Goal: Information Seeking & Learning: Understand process/instructions

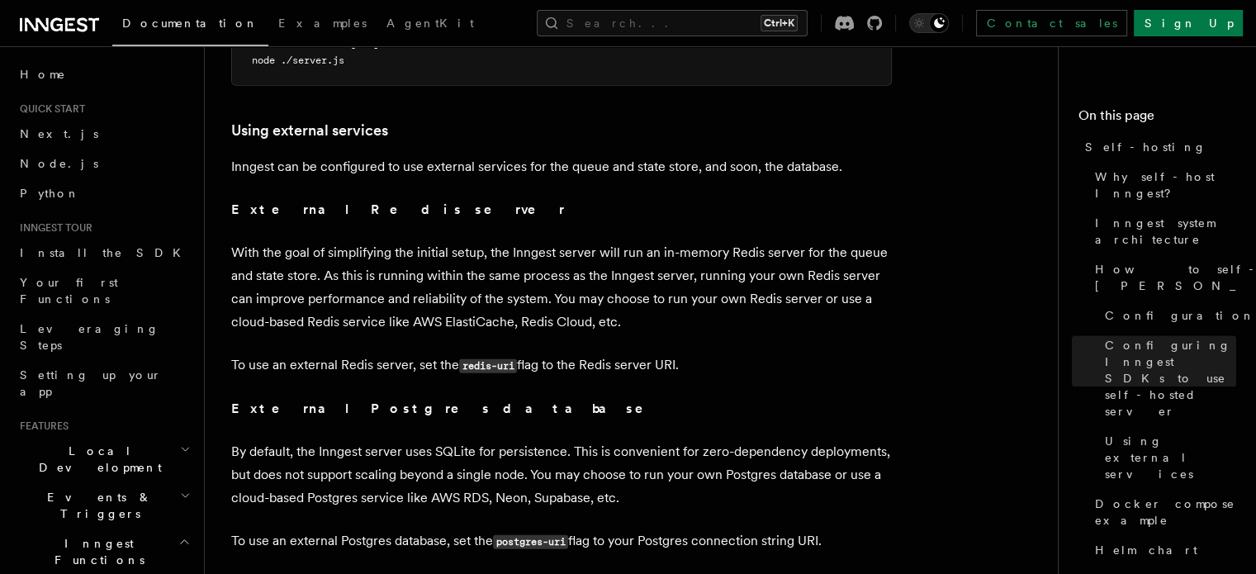
scroll to position [3893, 0]
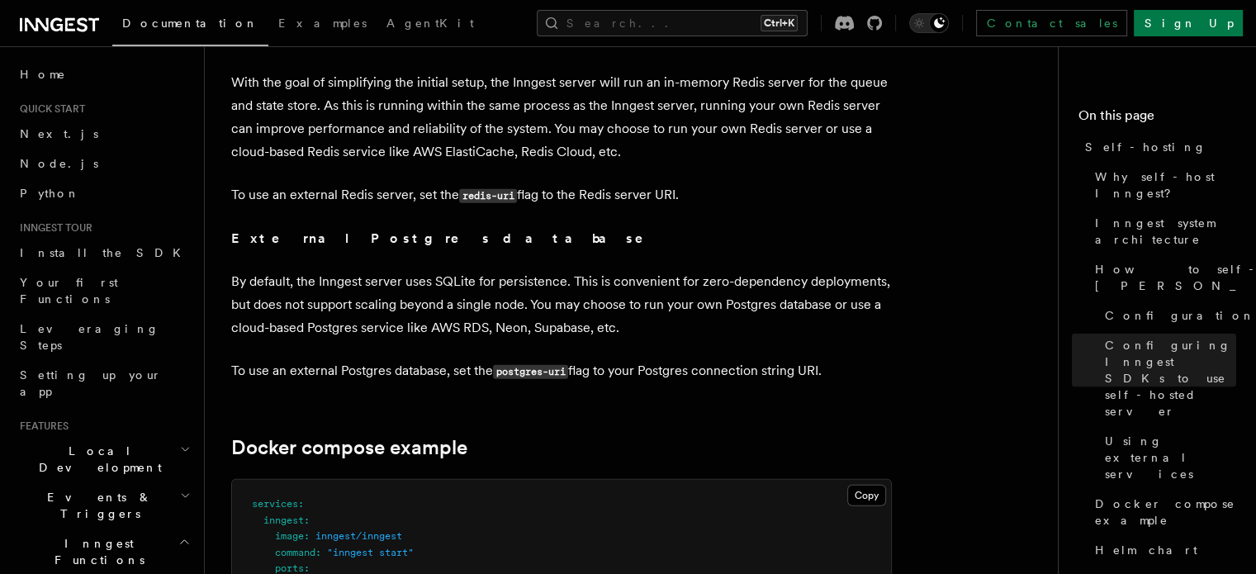
scroll to position [4074, 0]
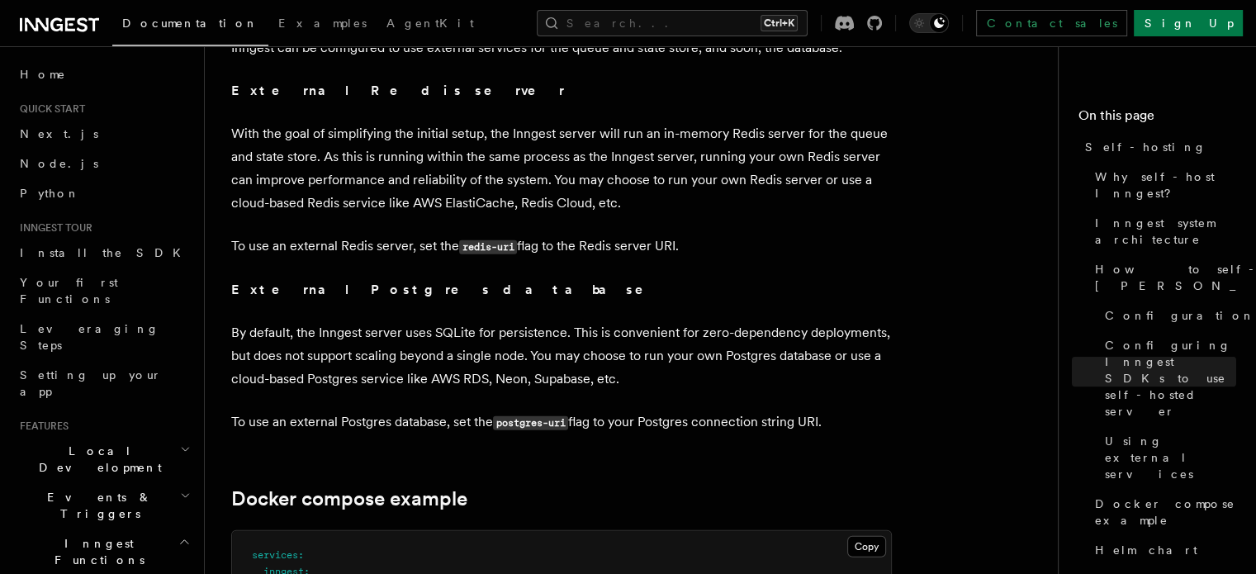
scroll to position [4015, 0]
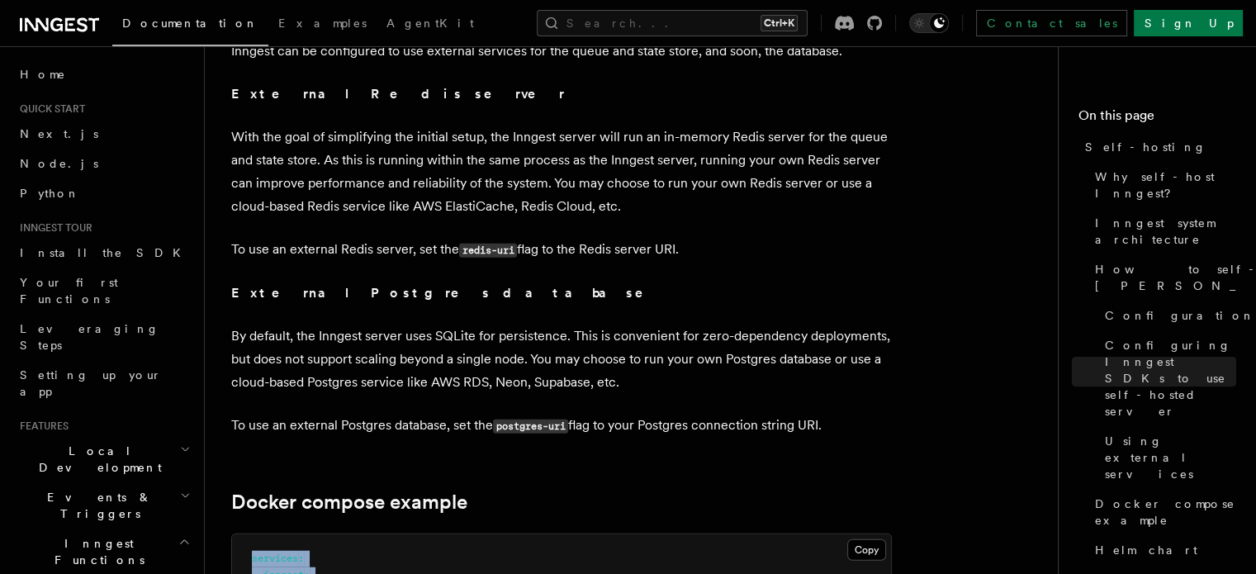
drag, startPoint x: 248, startPoint y: 130, endPoint x: 537, endPoint y: 319, distance: 345.3
drag, startPoint x: 273, startPoint y: 329, endPoint x: 467, endPoint y: 401, distance: 206.8
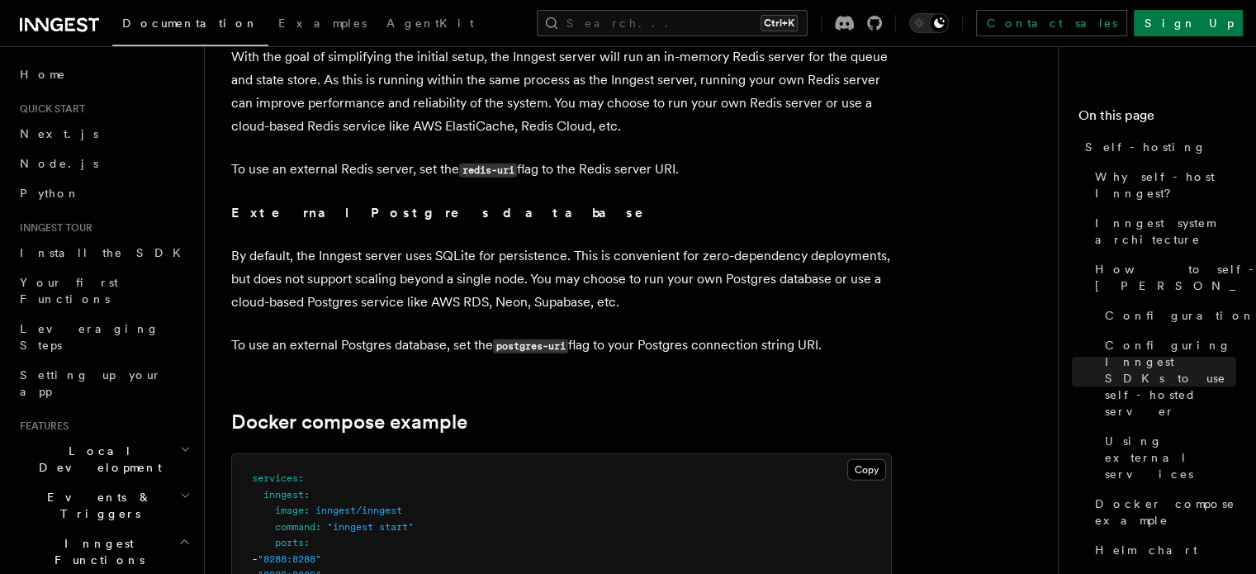
scroll to position [4031, 0]
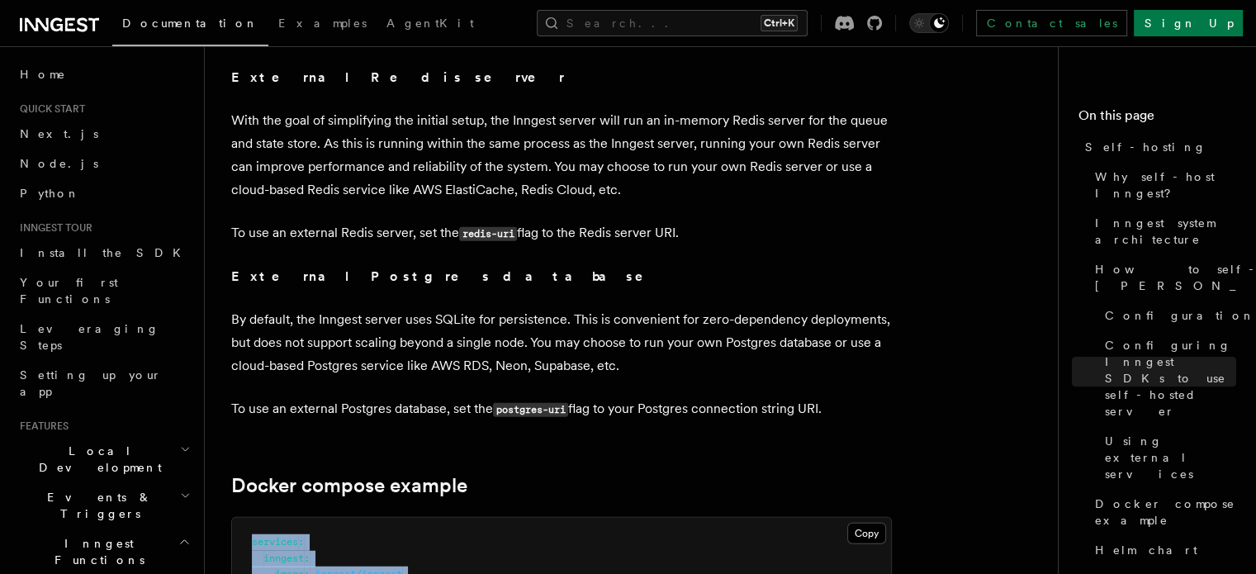
drag, startPoint x: 251, startPoint y: 117, endPoint x: 555, endPoint y: 293, distance: 351.0
drag, startPoint x: 548, startPoint y: 297, endPoint x: 246, endPoint y: 104, distance: 358.6
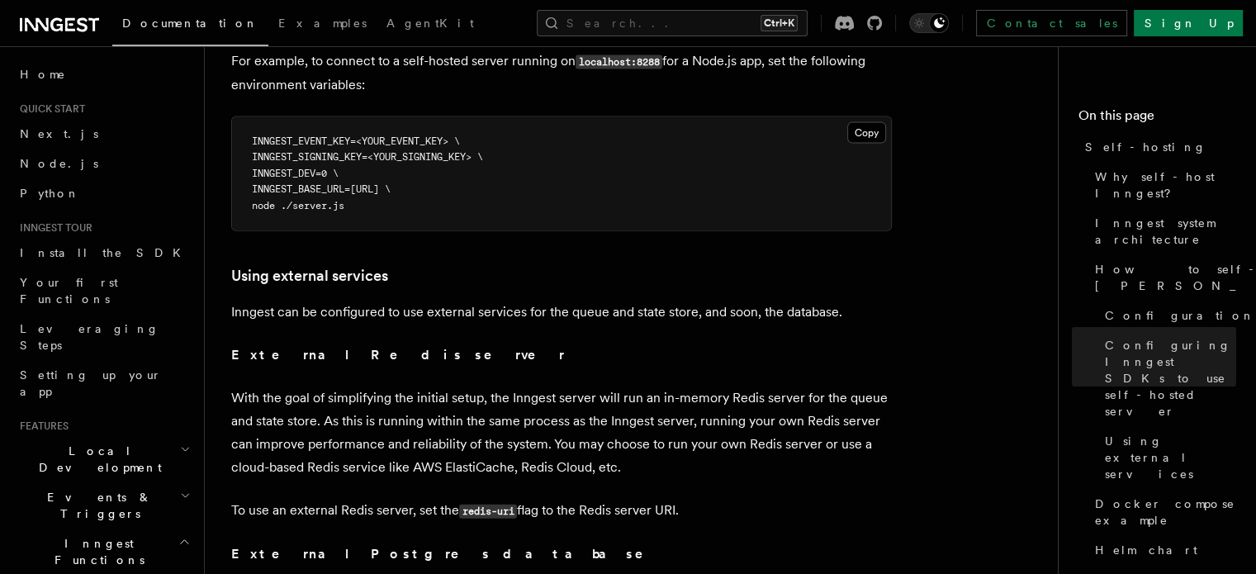
scroll to position [3752, 0]
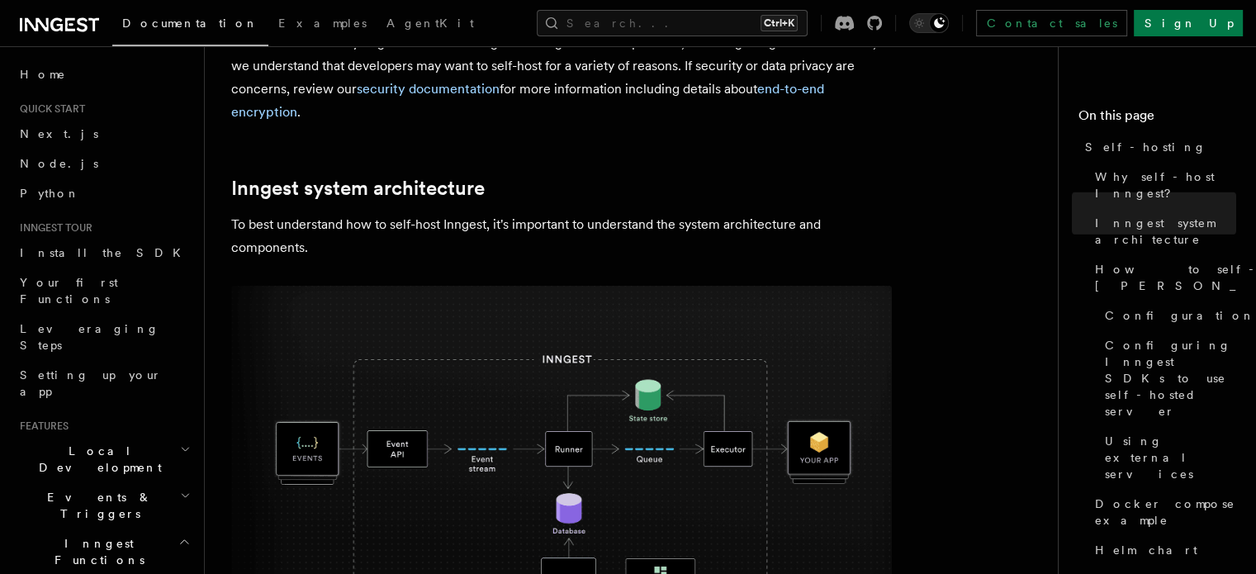
scroll to position [0, 0]
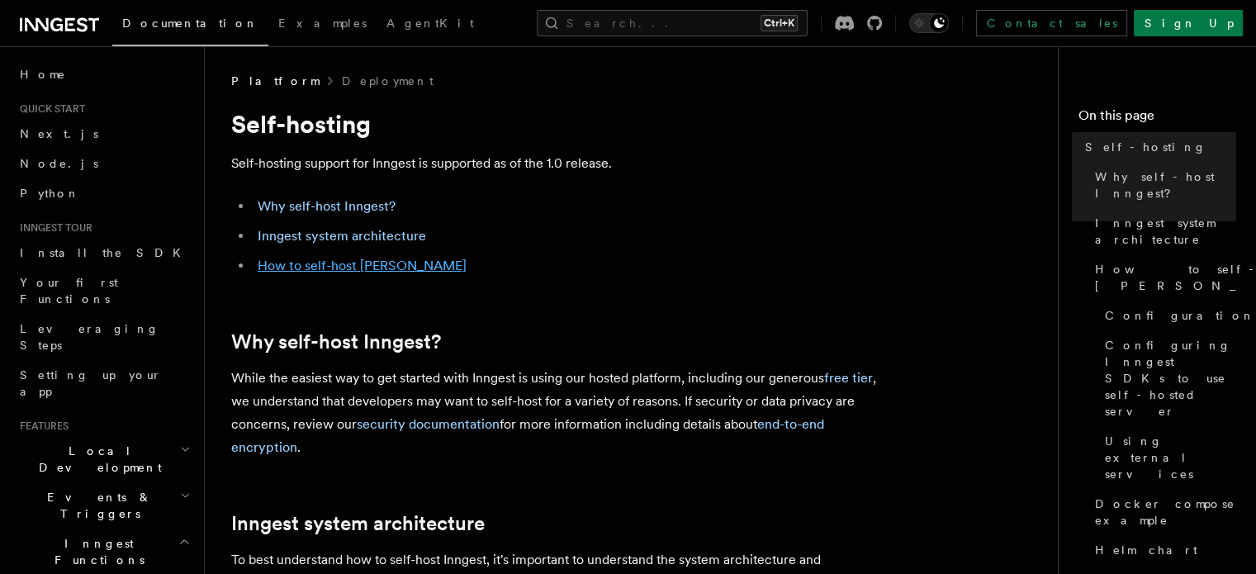
click at [370, 262] on link "How to self-host [PERSON_NAME]" at bounding box center [362, 266] width 209 height 16
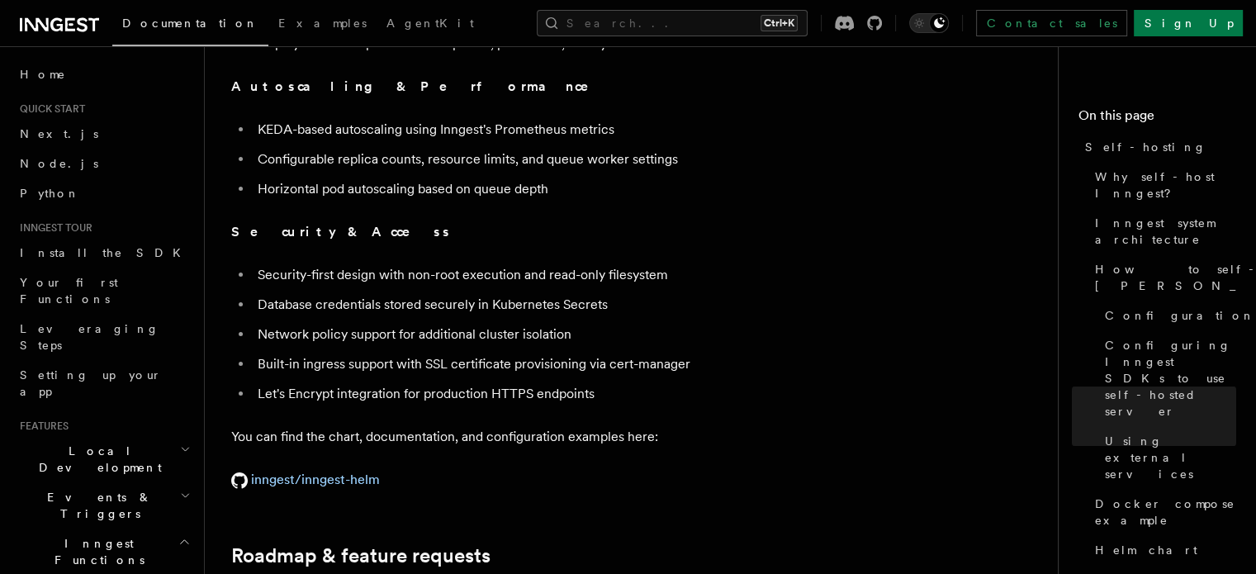
scroll to position [6527, 0]
